Goal: Information Seeking & Learning: Learn about a topic

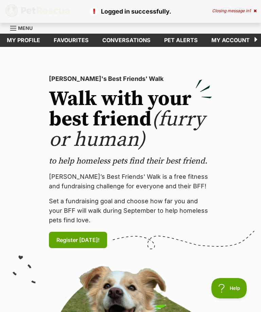
click at [180, 37] on link "Pet alerts" at bounding box center [180, 40] width 47 height 13
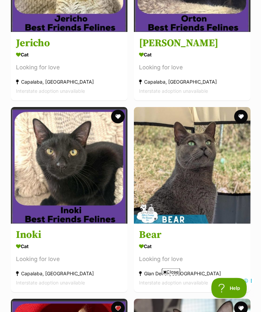
scroll to position [1403, 0]
click at [212, 193] on img at bounding box center [192, 165] width 116 height 116
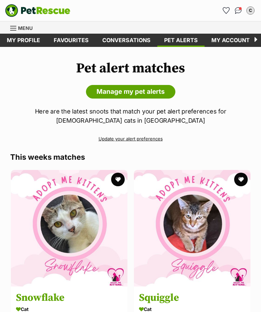
scroll to position [1425, 0]
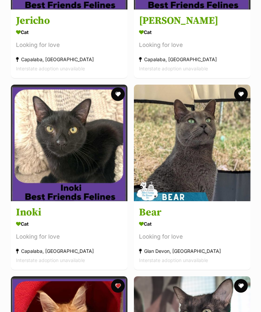
click at [208, 148] on img at bounding box center [192, 143] width 116 height 116
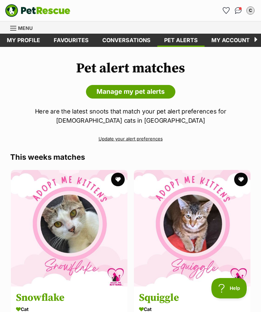
click at [160, 93] on link "Manage my pet alerts" at bounding box center [130, 92] width 89 height 14
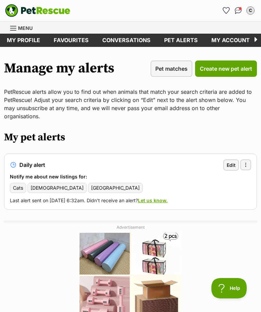
click at [235, 71] on span "Create new pet alert" at bounding box center [226, 69] width 52 height 8
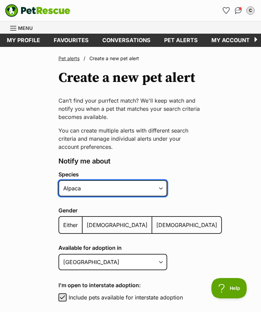
click at [155, 186] on select "Alpaca Bird Cat Chicken Cow Dog Donkey Duck Ferret Fish Goat Goose Guinea Fowl …" at bounding box center [112, 188] width 109 height 16
select select "2"
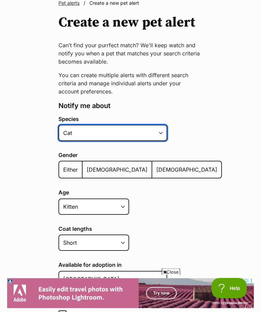
scroll to position [58, 0]
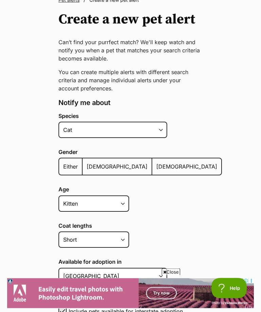
click at [156, 163] on span "Female" at bounding box center [186, 166] width 61 height 7
click at [156, 163] on input "Female" at bounding box center [156, 162] width 0 height 0
radio input "true"
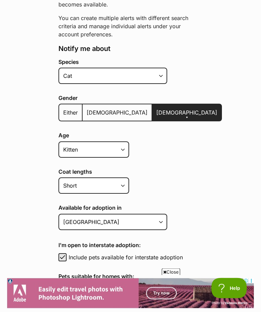
scroll to position [112, 0]
click at [120, 149] on select "Kitten Cat Senior All ages" at bounding box center [93, 149] width 71 height 16
select select
click at [119, 183] on select "Short Medium Coat Long All coat lengths" at bounding box center [93, 185] width 71 height 16
select select
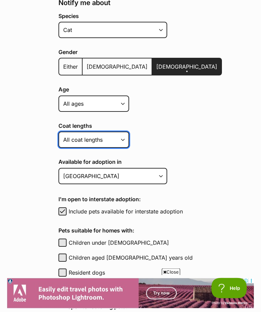
scroll to position [168, 0]
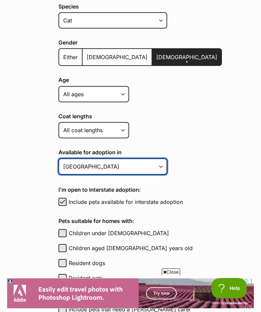
click at [160, 169] on select "Australian Capital Territory New South Wales Northern Territory Queensland Sout…" at bounding box center [112, 166] width 109 height 16
select select "3"
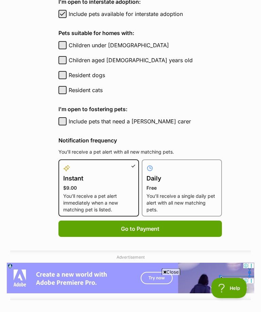
scroll to position [335, 0]
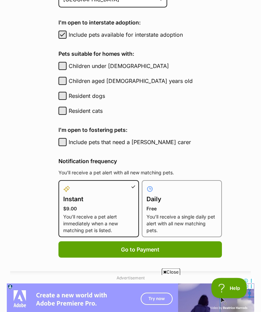
click at [178, 197] on h4 "Daily" at bounding box center [181, 200] width 71 height 10
click at [146, 185] on input "Daily Free You’ll receive a single daily pet alert with all new matching pets." at bounding box center [146, 184] width 0 height 0
radio input "true"
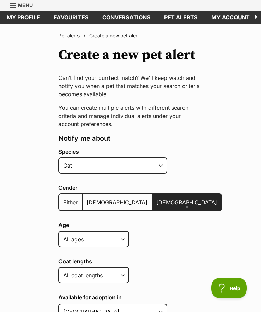
scroll to position [0, 0]
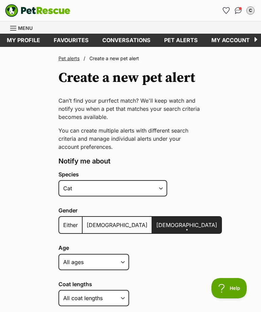
click at [26, 28] on span "Menu" at bounding box center [25, 28] width 15 height 6
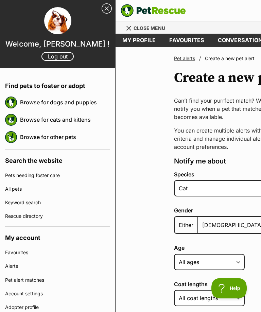
click at [84, 120] on link "Browse for cats and kittens" at bounding box center [65, 119] width 90 height 14
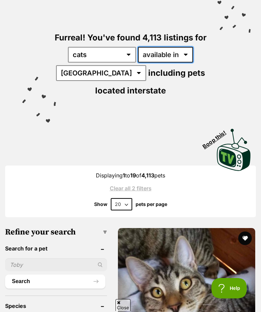
click at [187, 54] on select "available in located in" at bounding box center [165, 55] width 55 height 16
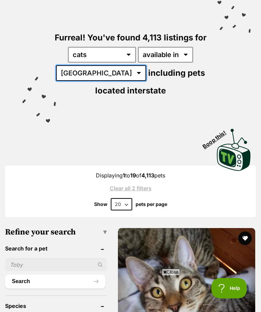
click at [102, 74] on select "[GEOGRAPHIC_DATA] [GEOGRAPHIC_DATA] [GEOGRAPHIC_DATA] [GEOGRAPHIC_DATA] [GEOGRA…" at bounding box center [101, 73] width 90 height 16
click at [101, 74] on select "[GEOGRAPHIC_DATA] [GEOGRAPHIC_DATA] [GEOGRAPHIC_DATA] [GEOGRAPHIC_DATA] [GEOGRA…" at bounding box center [101, 73] width 90 height 16
select select "QLD"
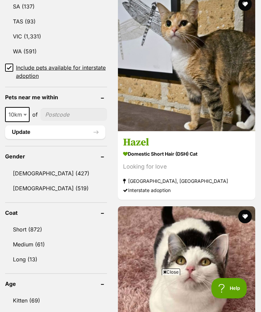
click at [48, 186] on link "[DEMOGRAPHIC_DATA] (519)" at bounding box center [56, 188] width 102 height 14
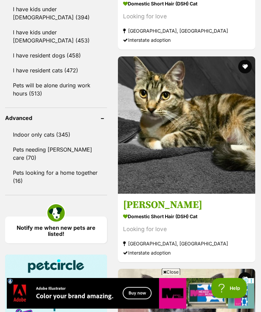
scroll to position [889, 0]
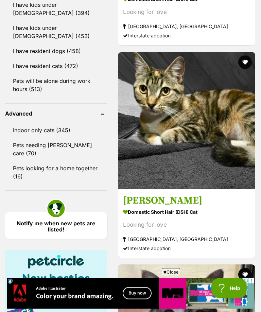
click at [36, 161] on link "Pets looking for a home together (16)" at bounding box center [56, 172] width 102 height 22
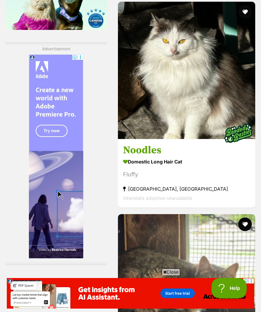
click at [216, 139] on img at bounding box center [186, 70] width 137 height 137
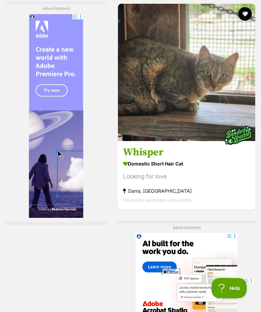
scroll to position [1465, 0]
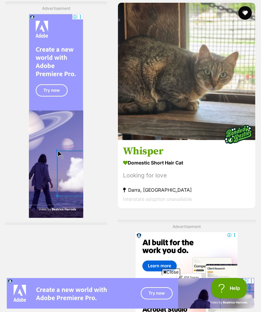
click at [230, 140] on img at bounding box center [186, 71] width 137 height 137
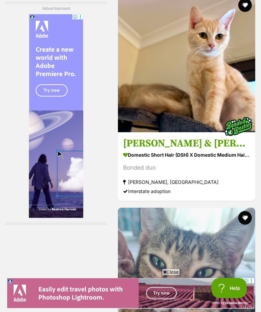
scroll to position [1804, 0]
click at [215, 132] on img at bounding box center [186, 63] width 137 height 137
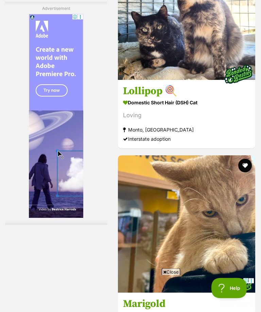
scroll to position [2282, 0]
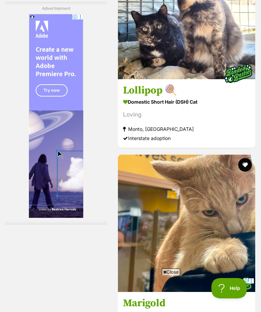
click at [218, 79] on img at bounding box center [186, 10] width 137 height 137
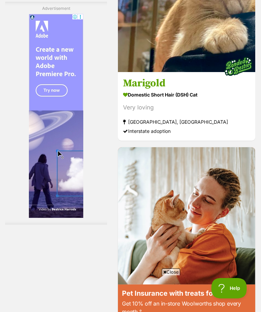
scroll to position [0, 0]
click at [220, 72] on img at bounding box center [186, 3] width 137 height 137
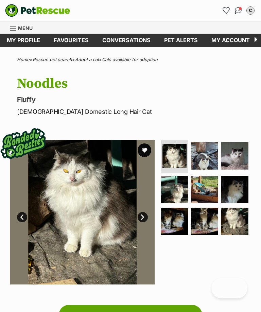
click at [203, 218] on img at bounding box center [205, 222] width 28 height 28
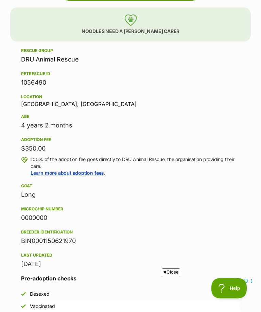
scroll to position [322, 0]
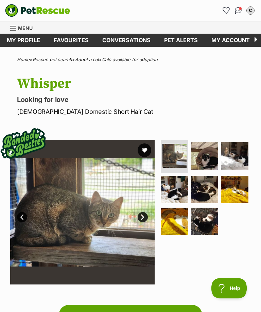
click at [203, 193] on img at bounding box center [205, 190] width 28 height 28
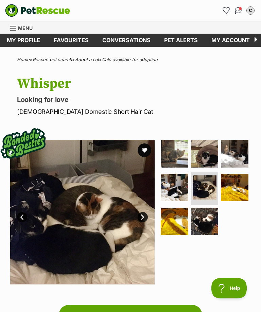
click at [207, 156] on img at bounding box center [205, 154] width 28 height 28
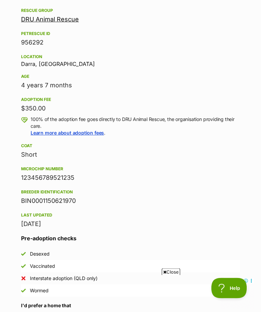
scroll to position [313, 0]
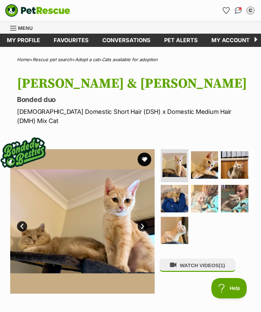
click at [203, 186] on img at bounding box center [205, 199] width 28 height 28
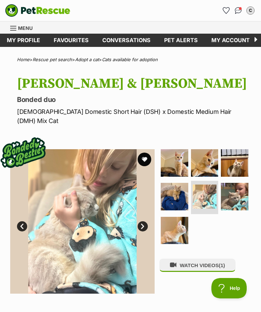
click at [178, 183] on img at bounding box center [175, 197] width 28 height 28
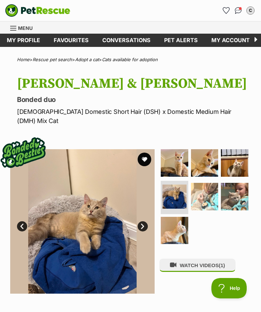
click at [239, 156] on img at bounding box center [235, 163] width 28 height 28
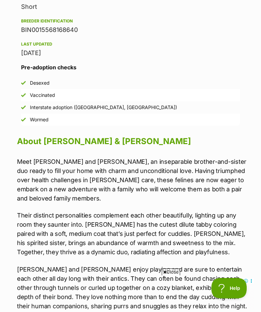
scroll to position [489, 0]
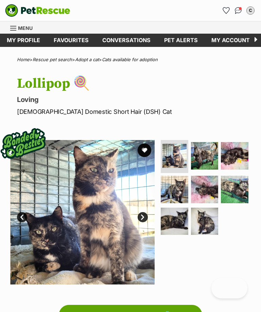
click at [232, 189] on img at bounding box center [235, 190] width 28 height 28
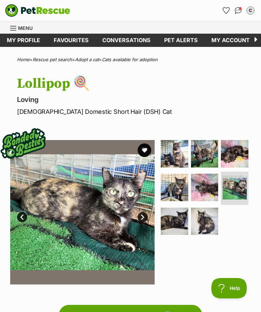
click at [207, 186] on img at bounding box center [205, 188] width 28 height 28
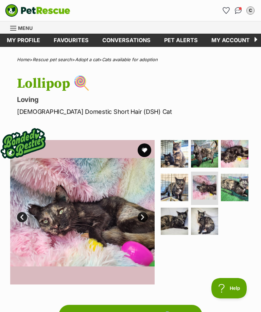
click at [197, 219] on img at bounding box center [205, 222] width 28 height 28
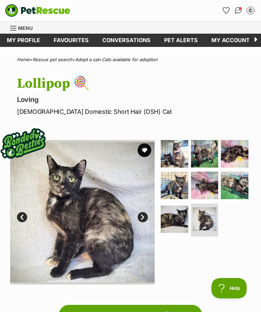
click at [234, 156] on img at bounding box center [235, 154] width 28 height 28
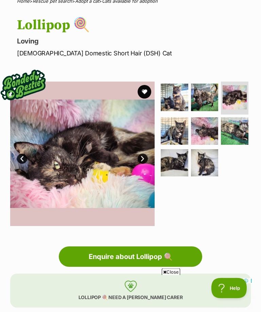
scroll to position [58, 0]
click at [174, 99] on img at bounding box center [175, 98] width 28 height 28
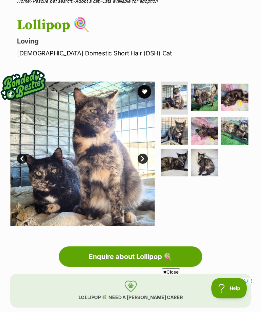
click at [206, 101] on img at bounding box center [205, 98] width 28 height 28
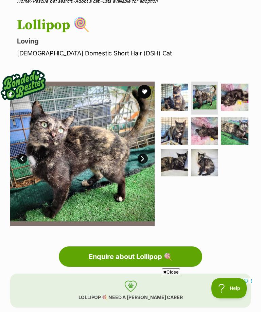
click at [235, 94] on img at bounding box center [235, 98] width 28 height 28
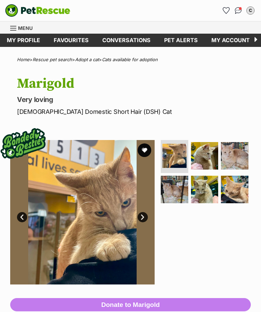
click at [205, 191] on img at bounding box center [205, 190] width 28 height 28
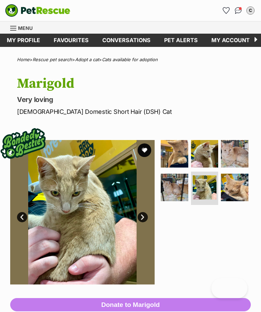
click at [230, 154] on img at bounding box center [235, 154] width 28 height 28
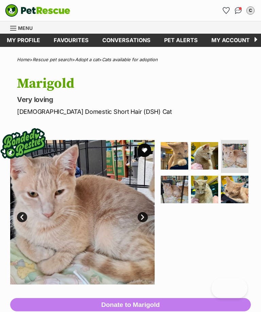
click at [204, 154] on img at bounding box center [205, 156] width 28 height 28
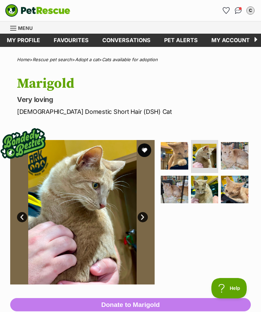
click at [173, 189] on img at bounding box center [175, 190] width 28 height 28
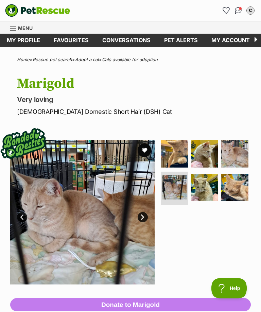
click at [176, 157] on img at bounding box center [175, 154] width 28 height 28
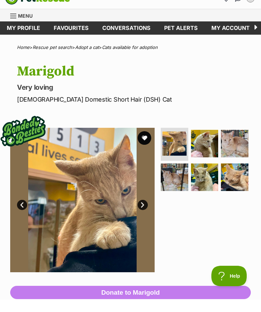
scroll to position [14, 0]
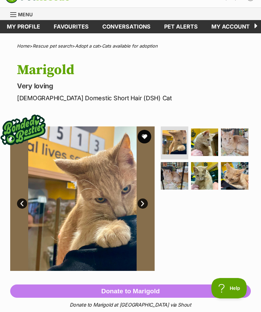
click at [179, 142] on img at bounding box center [174, 142] width 24 height 24
click at [144, 202] on link "Next" at bounding box center [143, 203] width 10 height 10
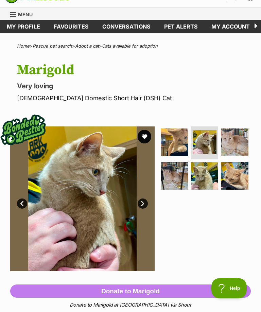
click at [146, 204] on link "Next" at bounding box center [143, 203] width 10 height 10
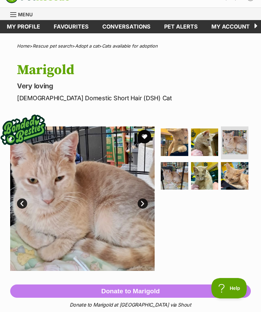
click at [145, 202] on link "Next" at bounding box center [143, 203] width 10 height 10
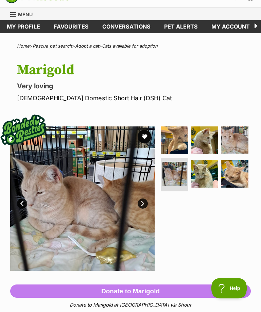
click at [144, 199] on link "Next" at bounding box center [143, 203] width 10 height 10
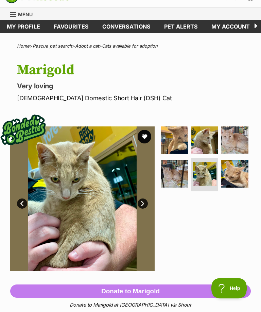
scroll to position [0, 0]
click at [146, 198] on img at bounding box center [82, 198] width 144 height 144
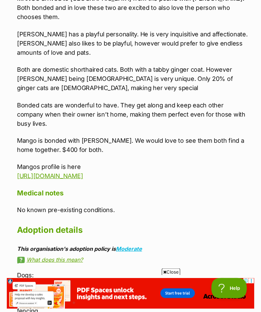
scroll to position [686, 0]
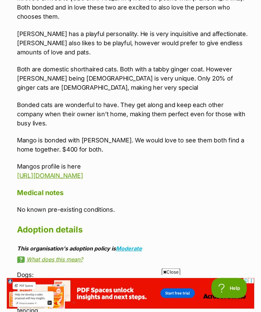
click at [83, 172] on link "https://www.petrescue.com.au/listings/1124613" at bounding box center [50, 175] width 66 height 7
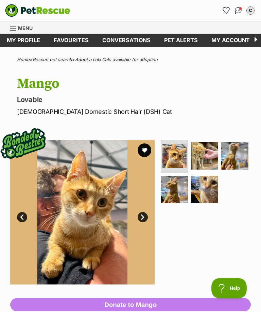
click at [179, 156] on img at bounding box center [174, 156] width 24 height 24
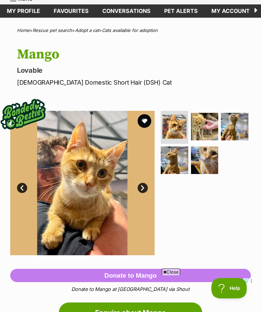
scroll to position [28, 0]
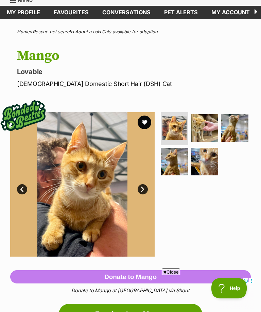
click at [143, 189] on link "Next" at bounding box center [143, 189] width 10 height 10
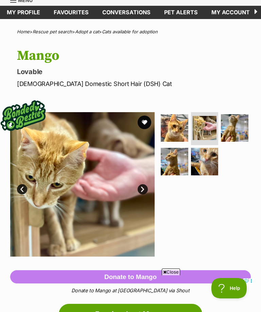
click at [144, 187] on link "Next" at bounding box center [143, 189] width 10 height 10
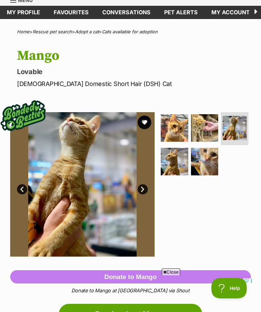
click at [144, 188] on link "Next" at bounding box center [143, 189] width 10 height 10
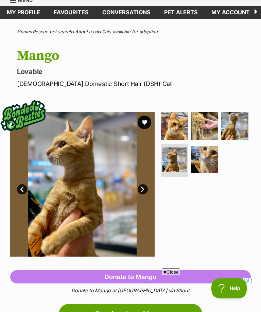
click at [144, 188] on link "Next" at bounding box center [143, 189] width 10 height 10
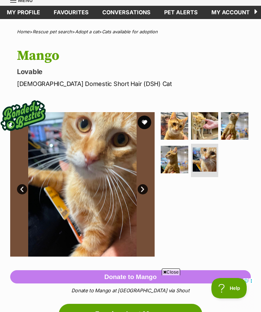
click at [143, 189] on link "Next" at bounding box center [143, 189] width 10 height 10
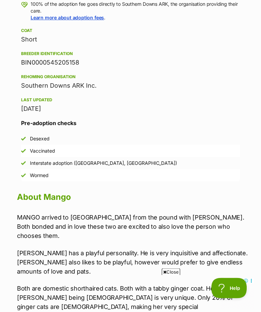
scroll to position [0, 0]
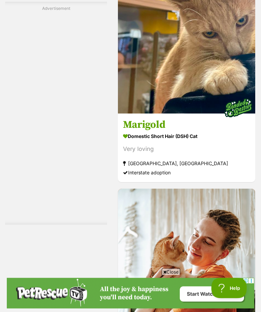
scroll to position [2406, 0]
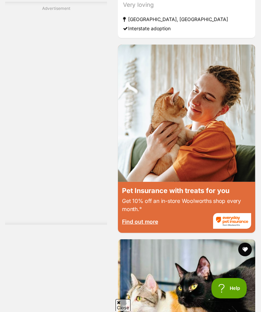
scroll to position [2607, 0]
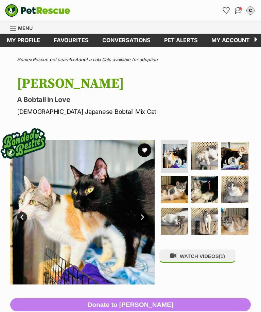
click at [205, 156] on img at bounding box center [205, 156] width 28 height 28
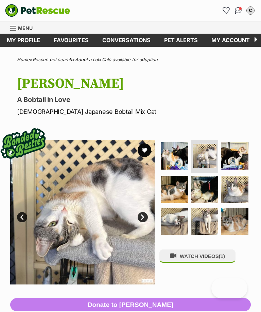
click at [235, 154] on img at bounding box center [235, 156] width 28 height 28
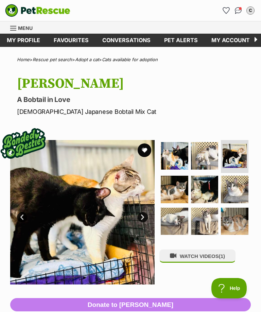
click at [173, 189] on img at bounding box center [175, 190] width 28 height 28
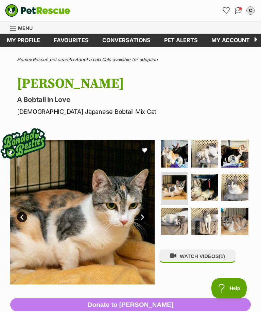
click at [206, 184] on img at bounding box center [205, 188] width 28 height 28
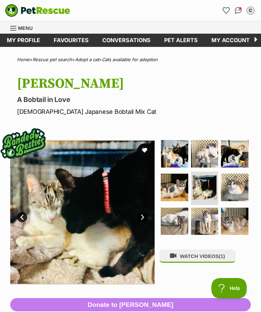
click at [235, 180] on img at bounding box center [235, 188] width 28 height 28
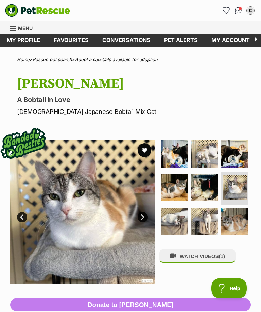
click at [178, 219] on img at bounding box center [175, 222] width 28 height 28
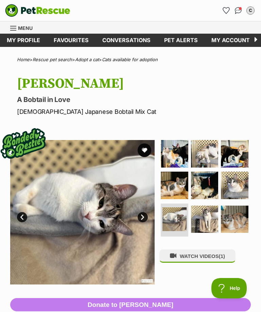
click at [198, 214] on img at bounding box center [205, 219] width 28 height 28
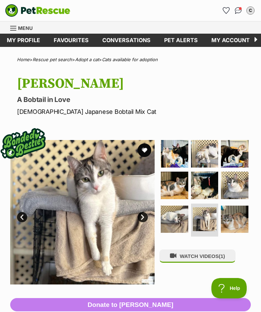
click at [234, 212] on img at bounding box center [235, 219] width 28 height 28
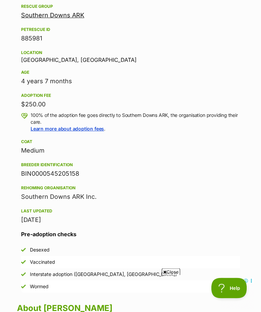
scroll to position [350, 0]
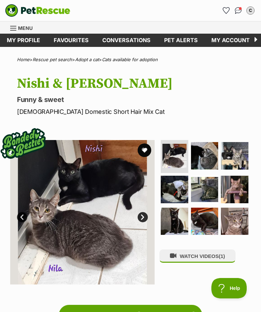
click at [207, 156] on img at bounding box center [205, 156] width 28 height 28
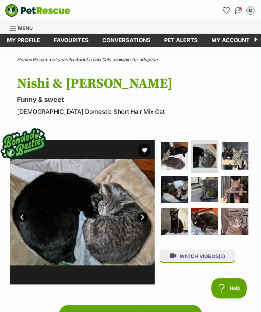
click at [238, 155] on img at bounding box center [235, 156] width 28 height 28
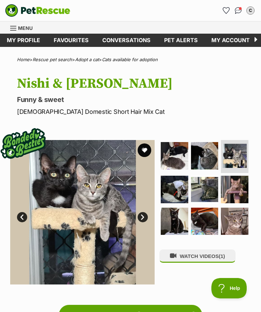
click at [177, 185] on img at bounding box center [175, 190] width 28 height 28
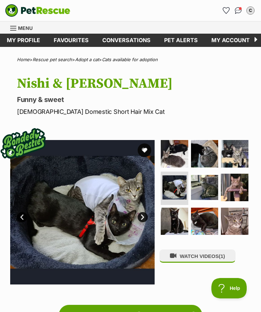
click at [205, 182] on img at bounding box center [205, 188] width 28 height 28
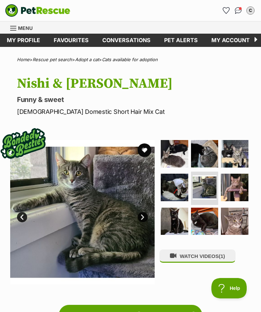
click at [232, 185] on img at bounding box center [235, 188] width 28 height 28
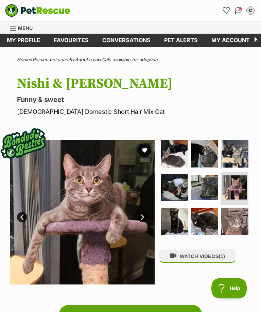
click at [175, 218] on img at bounding box center [175, 222] width 28 height 28
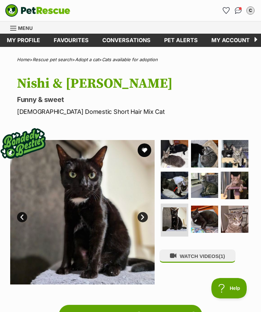
click at [206, 215] on img at bounding box center [205, 219] width 28 height 28
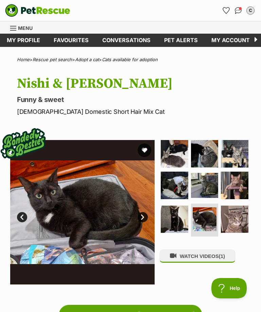
click at [237, 215] on img at bounding box center [235, 219] width 28 height 28
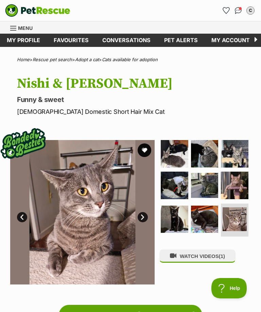
click at [178, 155] on img at bounding box center [175, 154] width 28 height 28
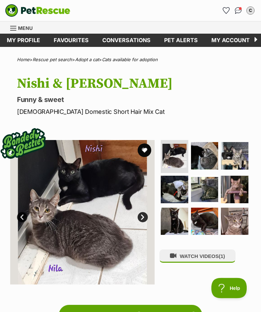
scroll to position [11, 0]
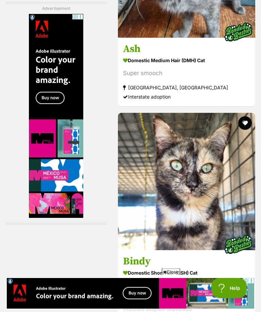
scroll to position [3441, 0]
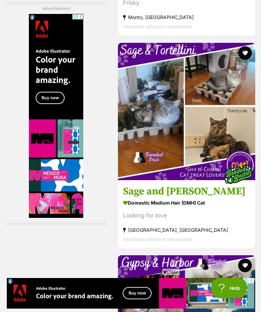
scroll to position [3721, 0]
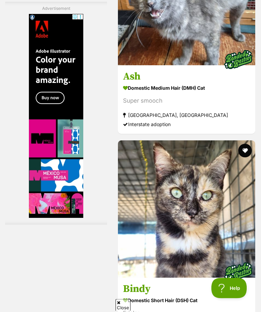
scroll to position [3411, 0]
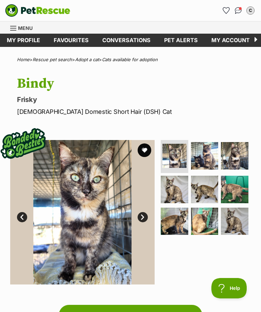
click at [204, 191] on img at bounding box center [205, 190] width 28 height 28
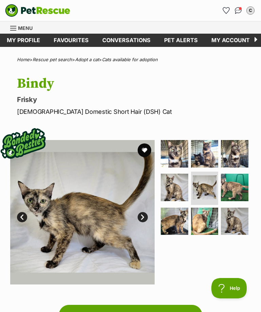
click at [234, 186] on img at bounding box center [235, 188] width 28 height 28
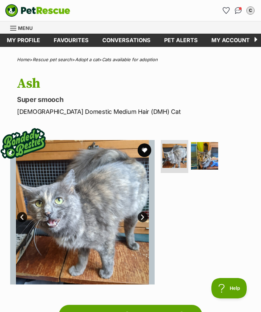
click at [205, 158] on img at bounding box center [205, 156] width 28 height 28
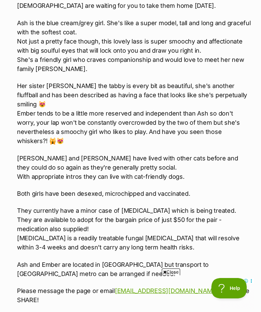
scroll to position [669, 0]
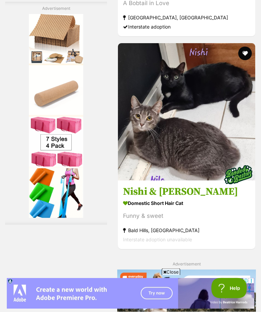
scroll to position [3013, 0]
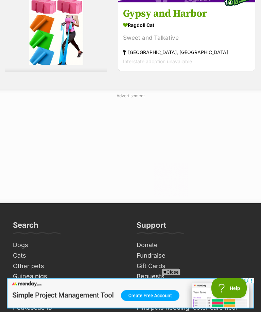
scroll to position [4111, 0]
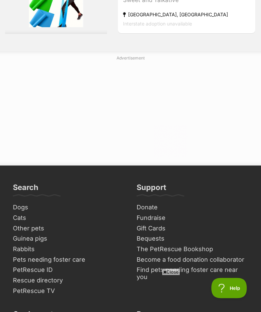
scroll to position [0, 0]
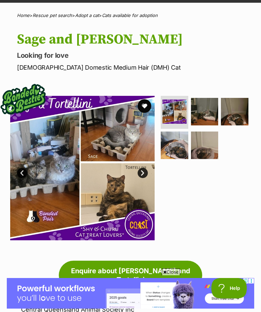
click at [179, 149] on img at bounding box center [175, 145] width 28 height 28
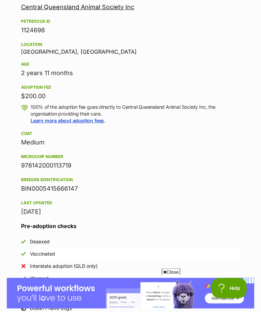
scroll to position [332, 0]
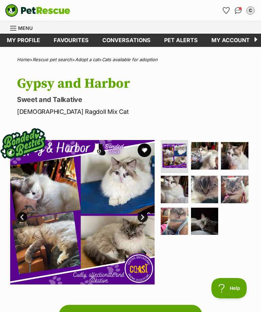
click at [179, 155] on img at bounding box center [174, 156] width 24 height 24
click at [207, 192] on img at bounding box center [205, 190] width 28 height 28
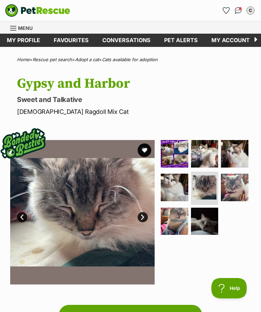
click at [206, 221] on img at bounding box center [205, 222] width 28 height 28
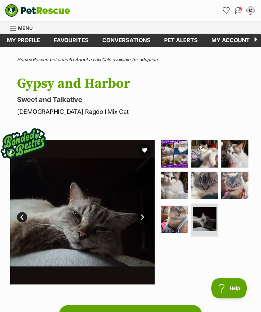
click at [176, 218] on img at bounding box center [175, 219] width 28 height 28
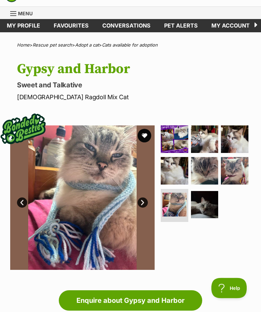
scroll to position [15, 0]
click at [174, 138] on img at bounding box center [175, 139] width 28 height 28
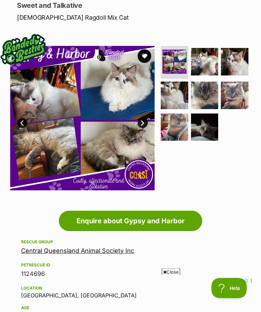
scroll to position [0, 0]
